Goal: Transaction & Acquisition: Purchase product/service

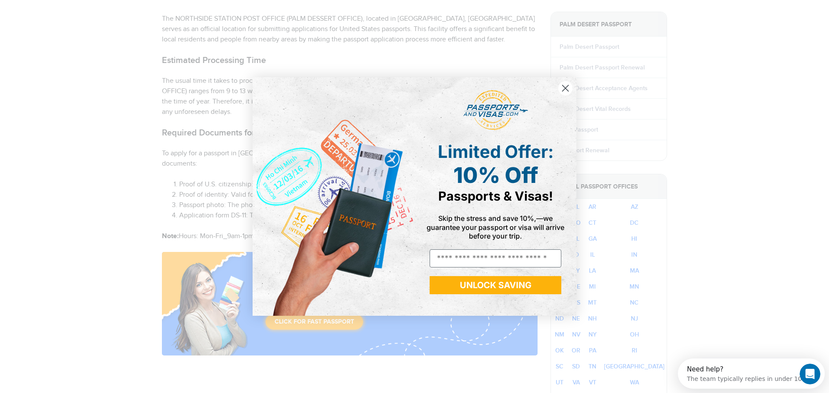
click at [566, 83] on circle "Close dialog" at bounding box center [565, 88] width 14 height 14
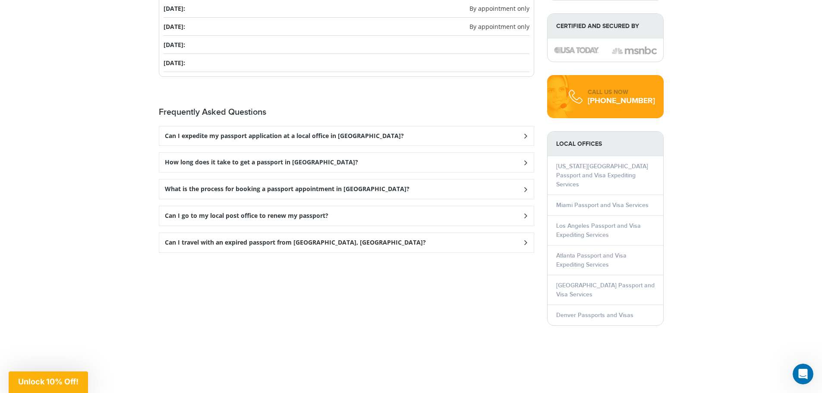
scroll to position [1059, 0]
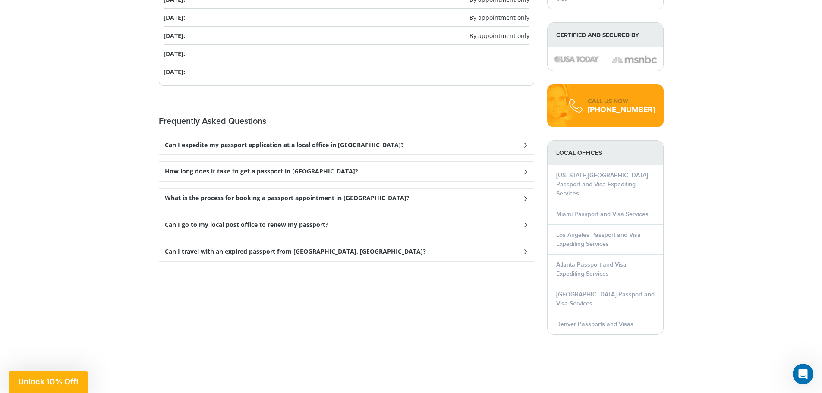
click at [512, 143] on div "Can I expedite my passport application at a local office in Palm Desert?" at bounding box center [346, 145] width 375 height 19
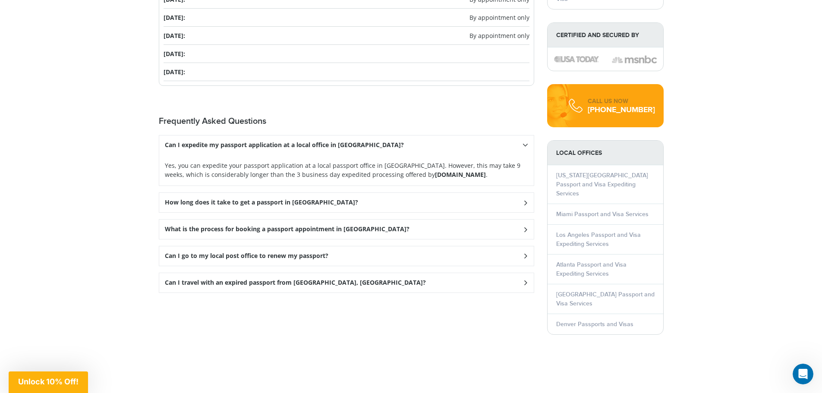
click at [435, 174] on strong "Passportsandvisas.com" at bounding box center [460, 175] width 51 height 8
click at [462, 175] on p "Yes, you can expedite your passport application at a local passport office in P…" at bounding box center [347, 170] width 364 height 18
drag, startPoint x: 458, startPoint y: 175, endPoint x: 387, endPoint y: 175, distance: 70.4
click at [387, 175] on p "Yes, you can expedite your passport application at a local passport office in P…" at bounding box center [347, 170] width 364 height 18
click at [473, 172] on p "Yes, you can expedite your passport application at a local passport office in P…" at bounding box center [347, 170] width 364 height 18
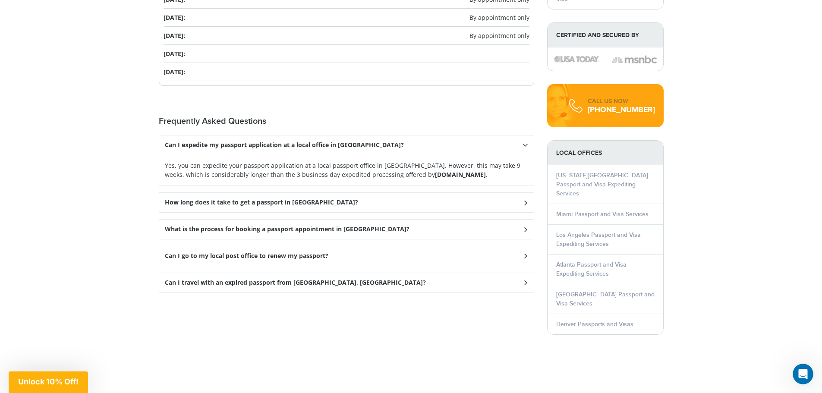
drag, startPoint x: 457, startPoint y: 174, endPoint x: 390, endPoint y: 174, distance: 66.9
click at [435, 174] on strong "Passportsandvisas.com" at bounding box center [460, 175] width 51 height 8
copy strong "Passportsandvisas.com"
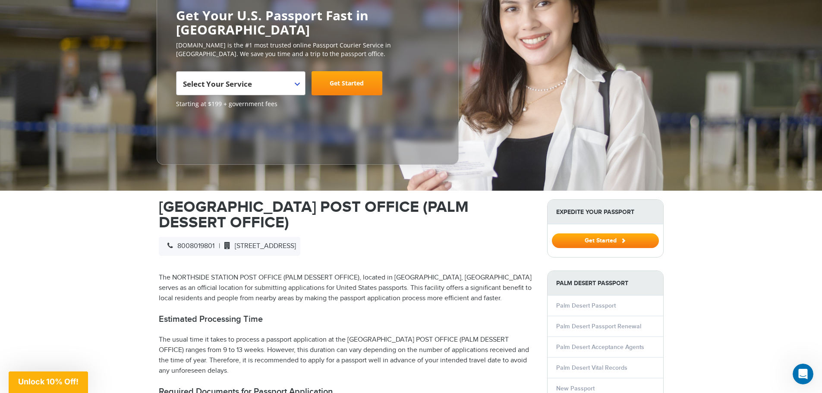
scroll to position [0, 0]
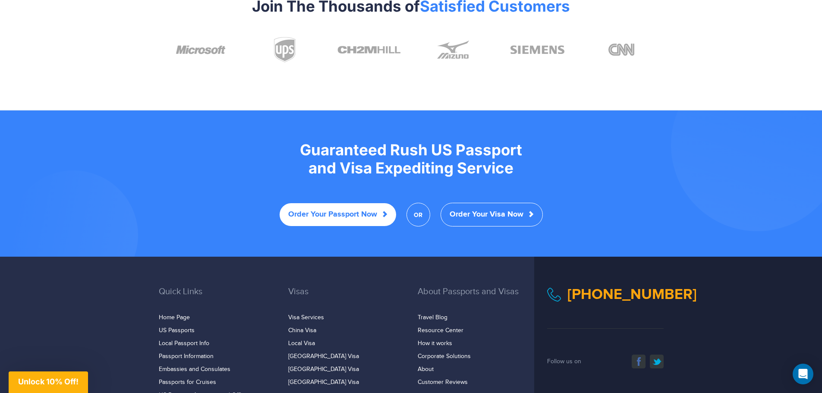
scroll to position [1665, 0]
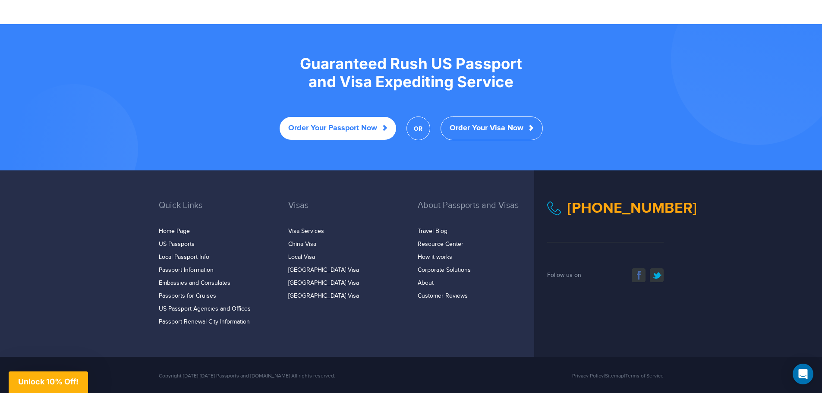
click at [382, 125] on span at bounding box center [385, 128] width 6 height 6
click at [341, 118] on link "Order Your Passport Now" at bounding box center [338, 128] width 117 height 23
click at [379, 118] on link "Order Your Passport Now" at bounding box center [338, 128] width 117 height 23
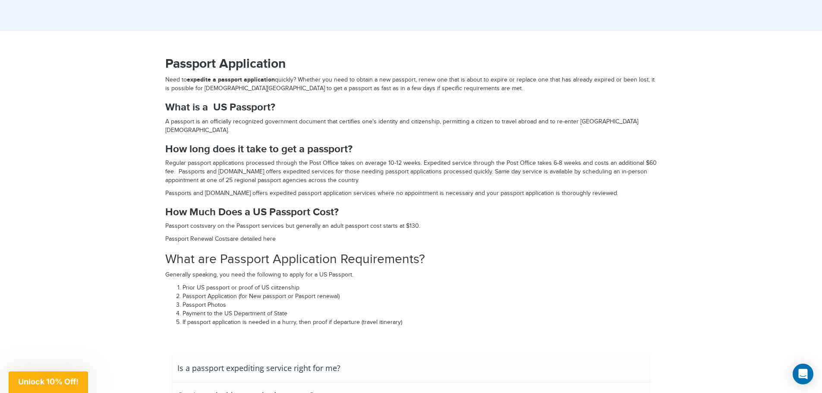
scroll to position [993, 0]
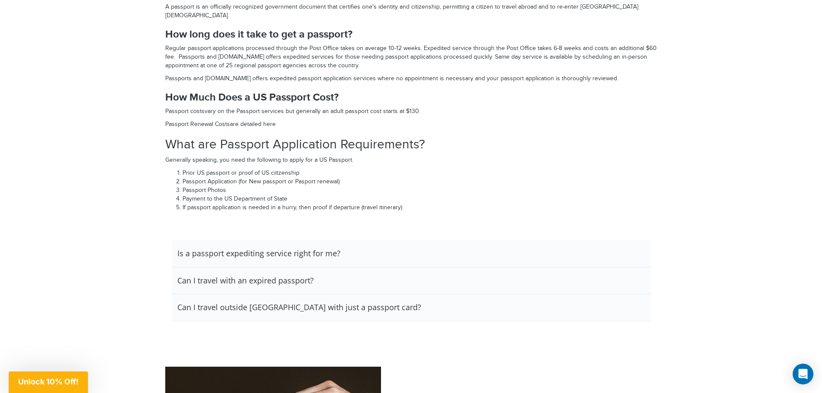
click at [327, 250] on h3 "Is a passport expediting service right for me?" at bounding box center [258, 253] width 163 height 9
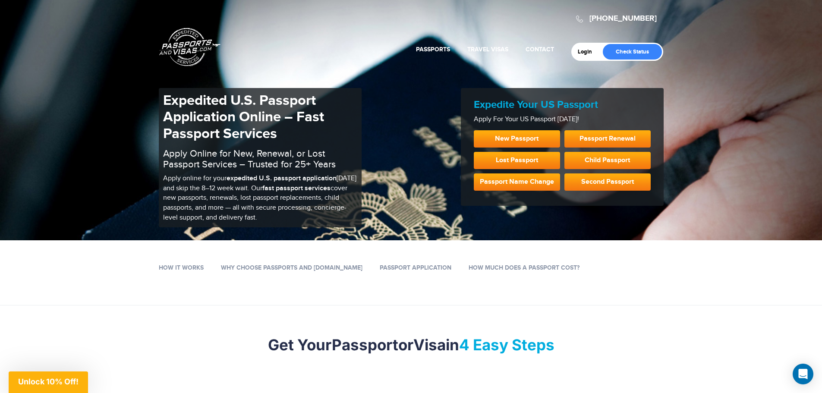
scroll to position [0, 0]
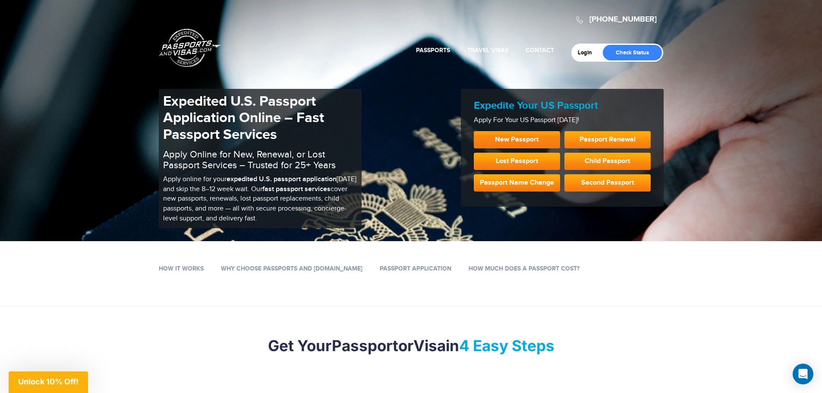
click at [544, 133] on link "New Passport" at bounding box center [517, 139] width 86 height 17
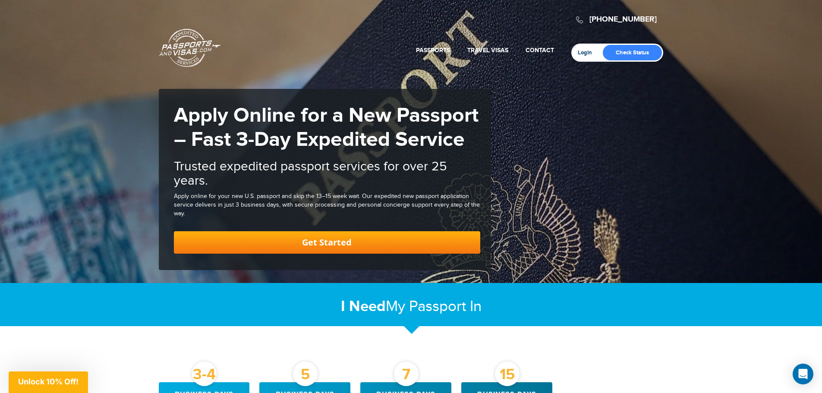
click at [586, 51] on link "Login" at bounding box center [588, 52] width 20 height 7
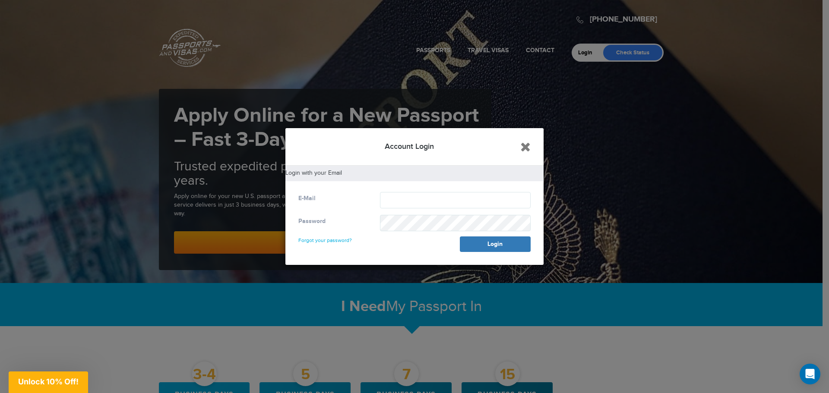
click at [525, 145] on icon "Close" at bounding box center [525, 146] width 10 height 13
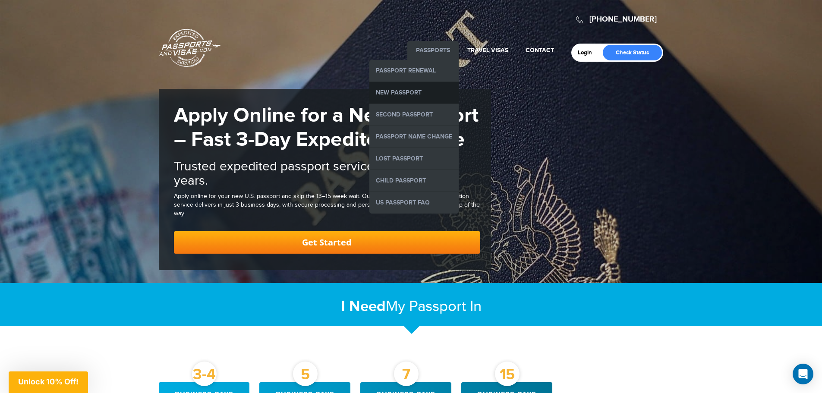
click at [408, 92] on link "New Passport" at bounding box center [414, 93] width 89 height 22
